Goal: Ask a question: Seek information or help from site administrators or community

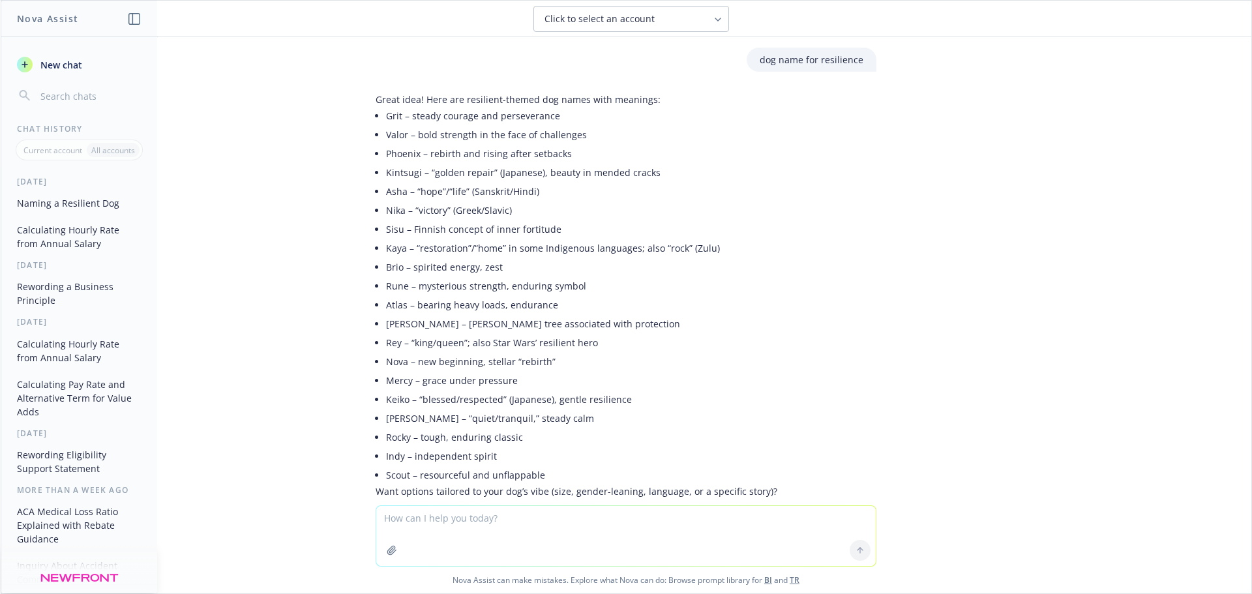
scroll to position [53, 0]
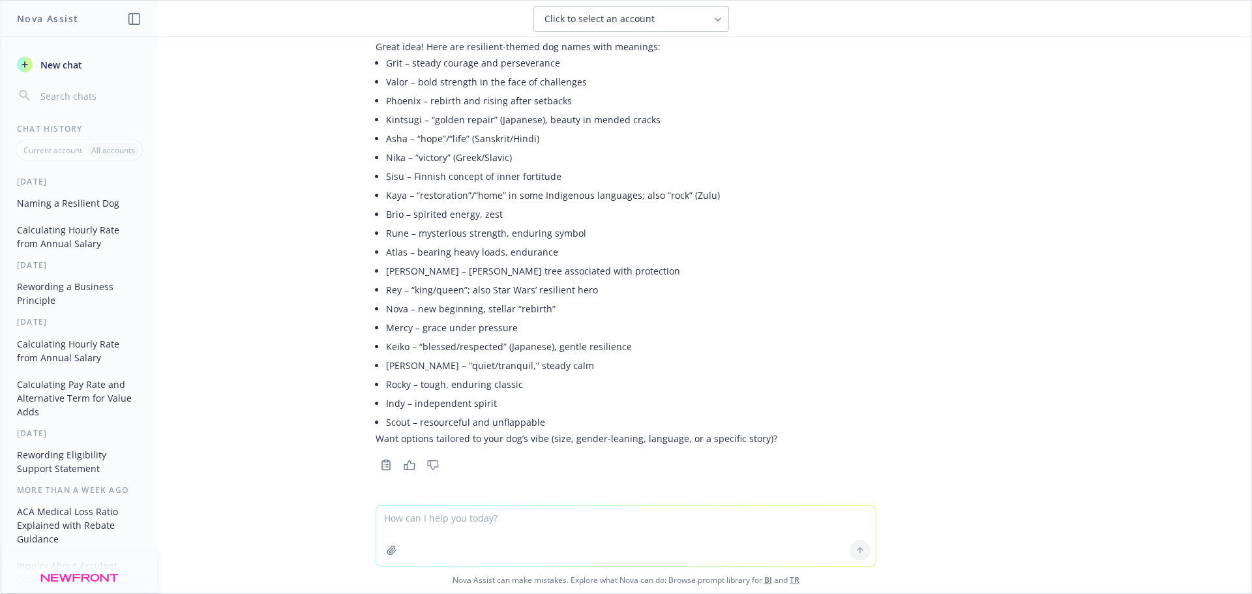
click at [489, 519] on textarea at bounding box center [626, 536] width 500 height 60
type textarea "what is the meaning behind the name [PERSON_NAME]"
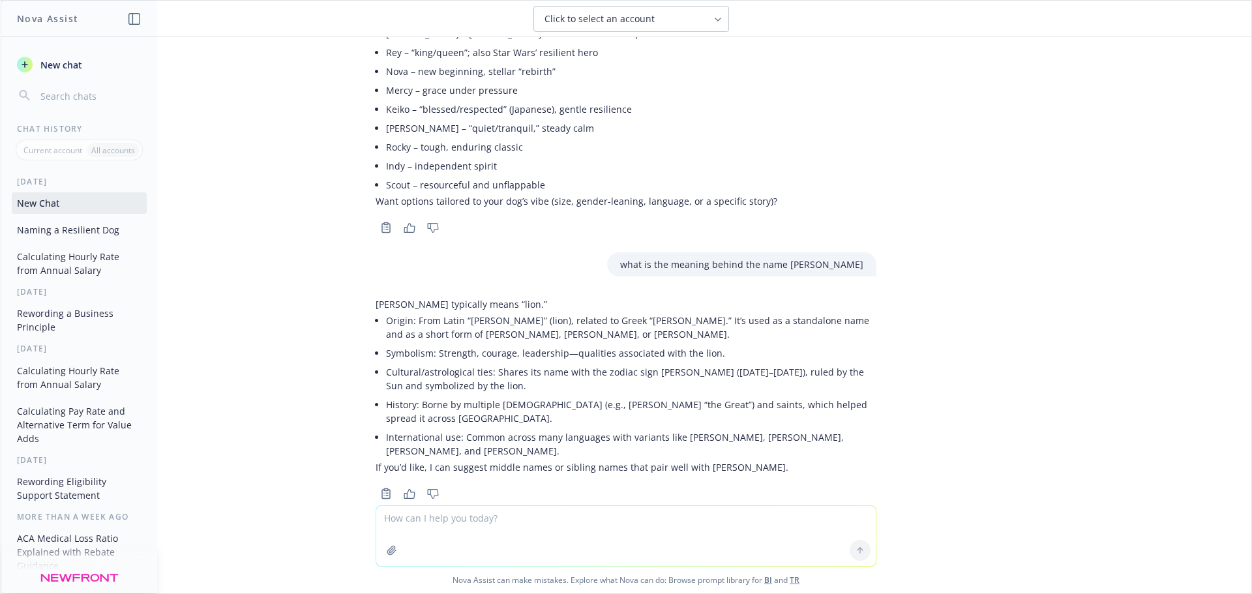
scroll to position [292, 0]
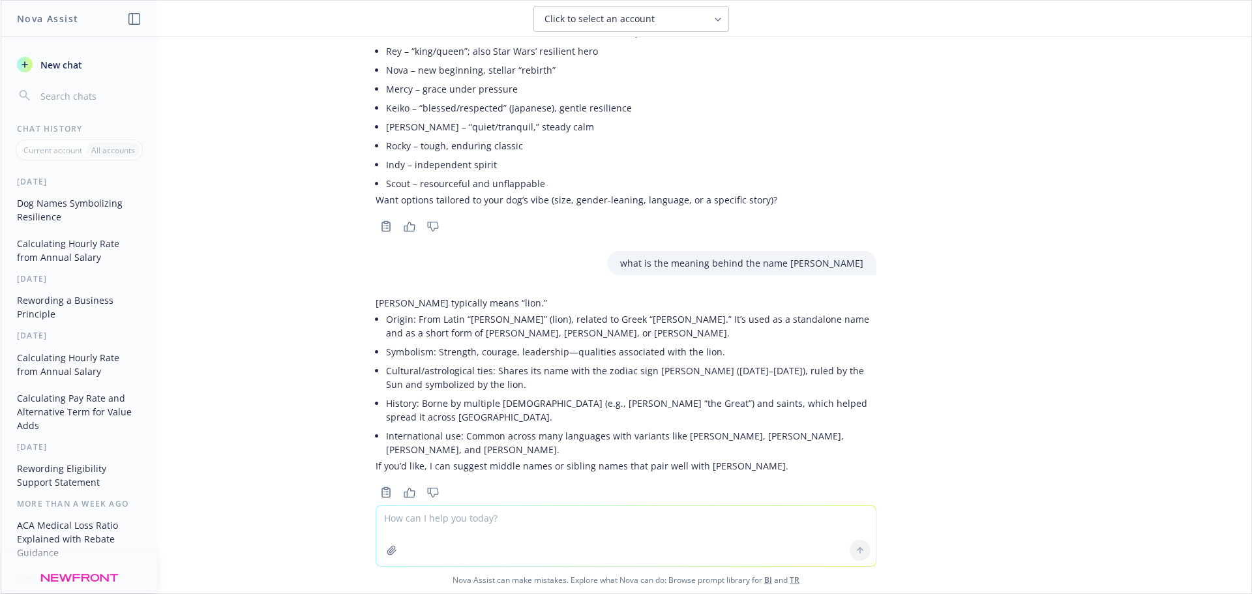
drag, startPoint x: 496, startPoint y: 486, endPoint x: 904, endPoint y: 198, distance: 499.8
click at [905, 198] on div "dog name for resilience Great idea! Here are resilient-themed dog names with me…" at bounding box center [626, 271] width 1251 height 468
